Goal: Task Accomplishment & Management: Complete application form

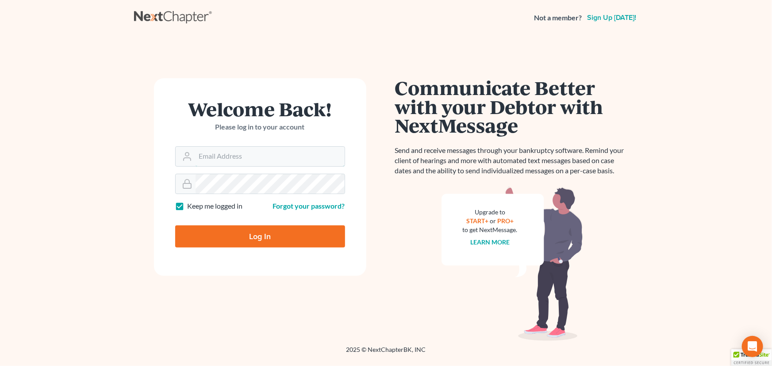
type input "[PERSON_NAME][EMAIL_ADDRESS][DOMAIN_NAME]"
click at [220, 237] on input "Log In" at bounding box center [260, 237] width 170 height 22
type input "Thinking..."
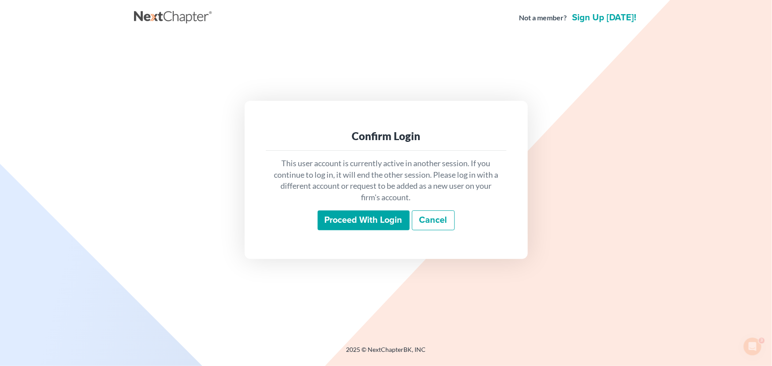
click at [373, 223] on input "Proceed with login" at bounding box center [364, 221] width 92 height 20
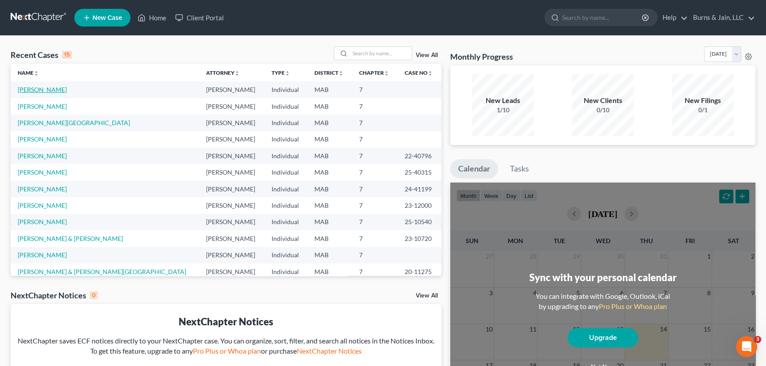
click at [54, 88] on link "Brodeur, Timothy" at bounding box center [42, 90] width 49 height 8
select select "4"
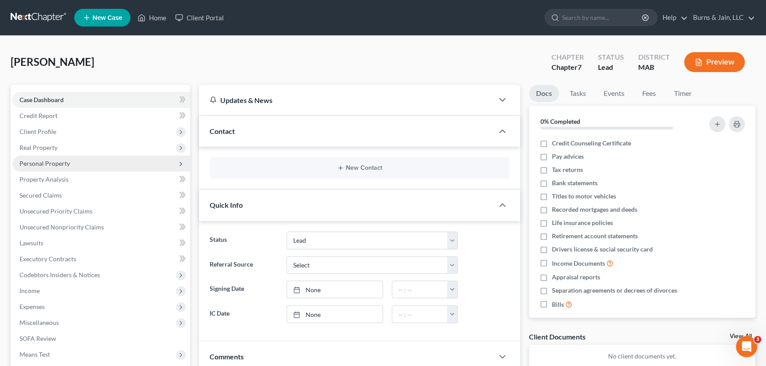
click at [73, 158] on span "Personal Property" at bounding box center [101, 164] width 178 height 16
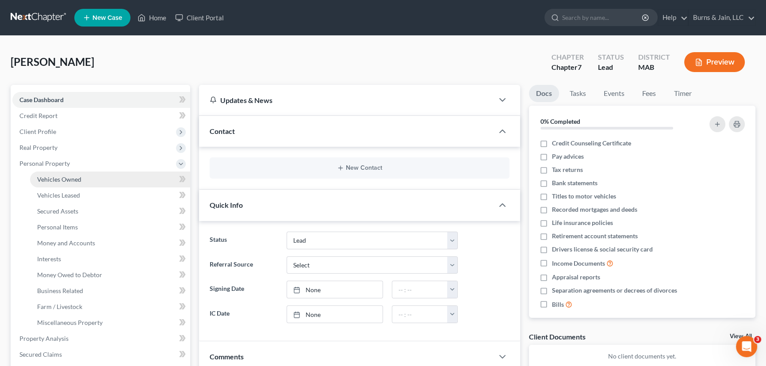
click at [66, 176] on span "Vehicles Owned" at bounding box center [59, 180] width 44 height 8
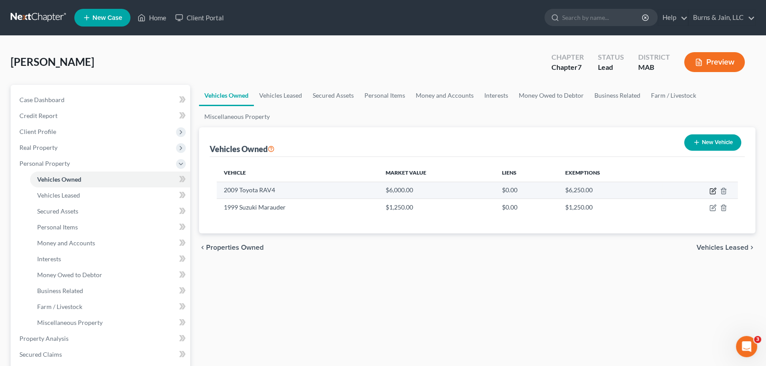
click at [710, 192] on icon "button" at bounding box center [712, 191] width 5 height 5
select select "0"
select select "17"
select select "3"
select select "0"
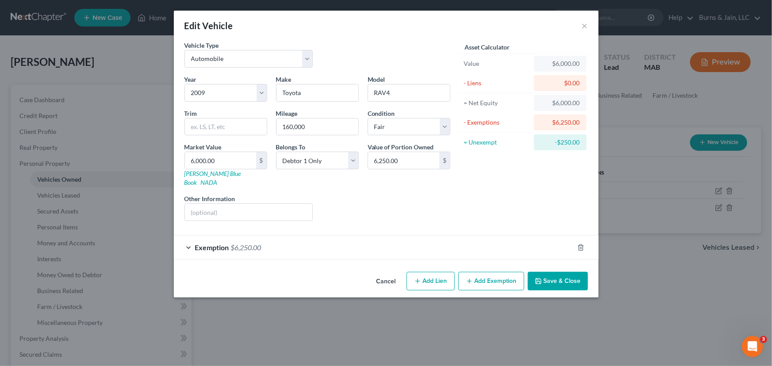
click at [384, 236] on div "Exemption $6,250.00" at bounding box center [374, 247] width 400 height 23
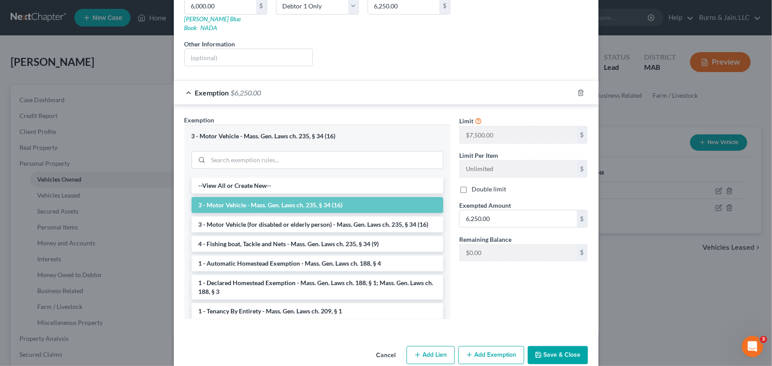
scroll to position [161, 0]
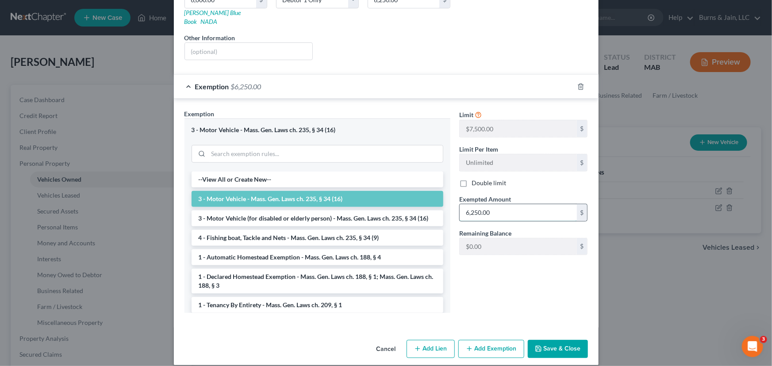
click at [502, 204] on input "6,250.00" at bounding box center [518, 212] width 117 height 17
click at [493, 206] on input "6,250.00" at bounding box center [518, 212] width 117 height 17
type input "6,000"
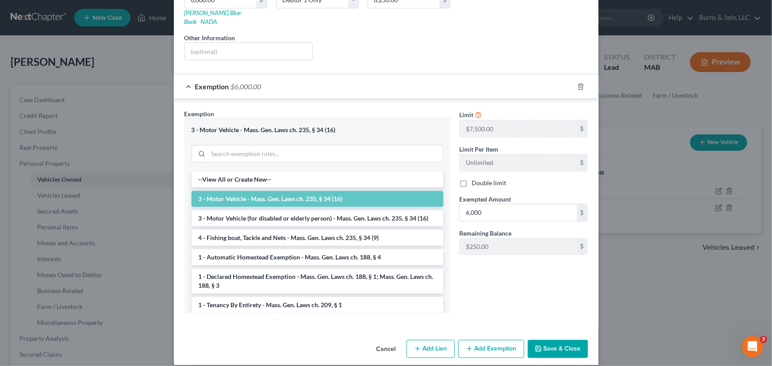
click at [553, 340] on button "Save & Close" at bounding box center [558, 349] width 60 height 19
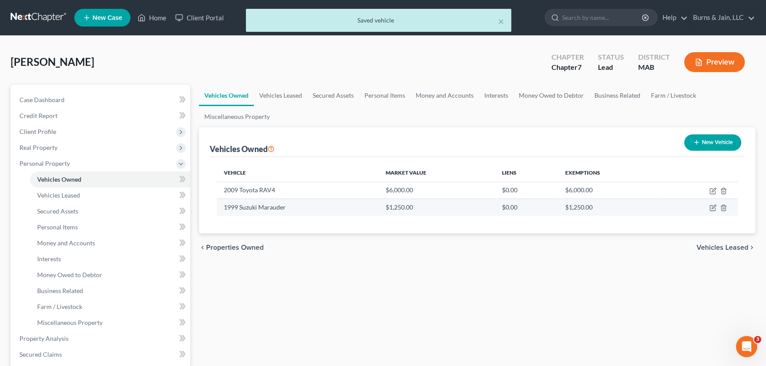
click at [712, 201] on td at bounding box center [700, 207] width 75 height 17
click at [712, 205] on icon "button" at bounding box center [713, 207] width 7 height 7
select select "7"
select select "27"
select select "2"
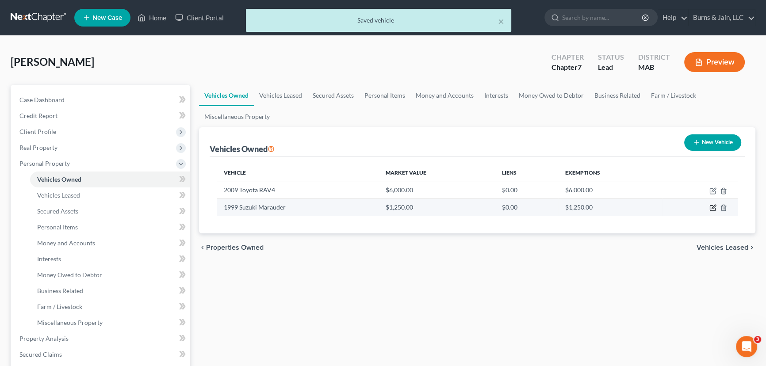
select select "0"
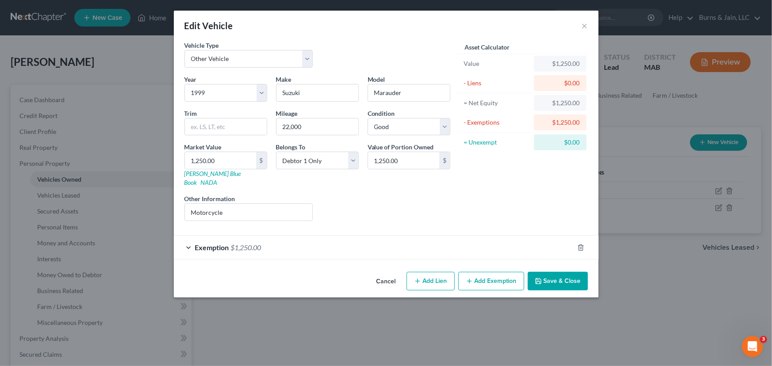
click at [504, 242] on div "Exemption $1,250.00" at bounding box center [374, 247] width 400 height 23
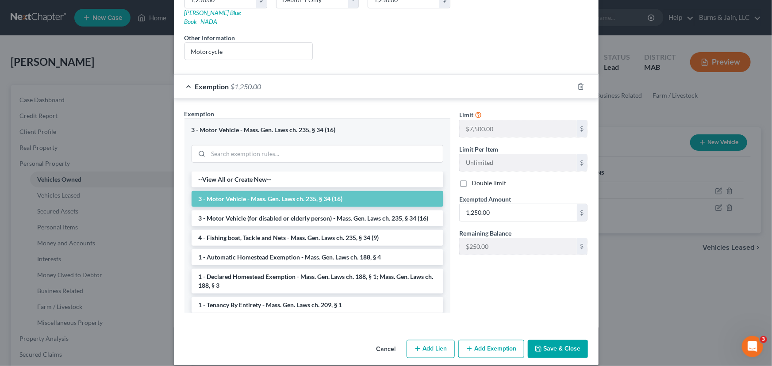
click at [557, 340] on button "Save & Close" at bounding box center [558, 349] width 60 height 19
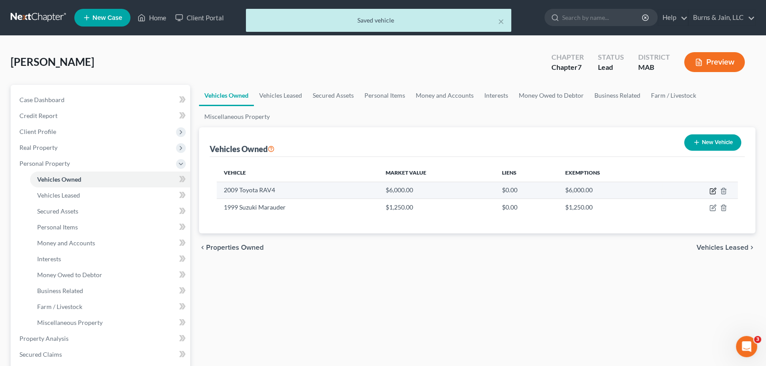
click at [715, 192] on icon "button" at bounding box center [713, 191] width 7 height 7
select select "0"
select select "17"
select select "3"
select select "0"
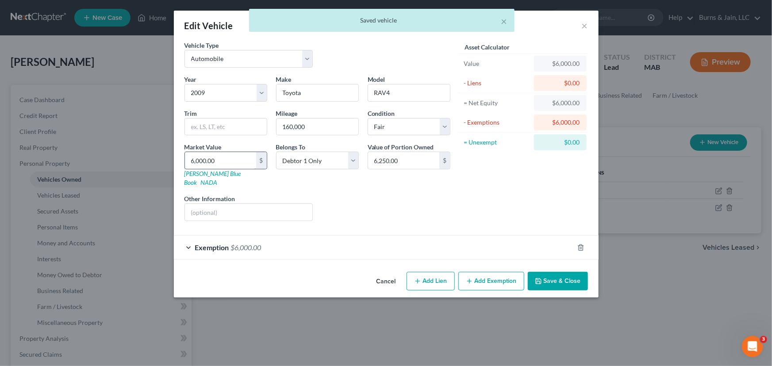
click at [227, 161] on input "6,000.00" at bounding box center [220, 160] width 71 height 17
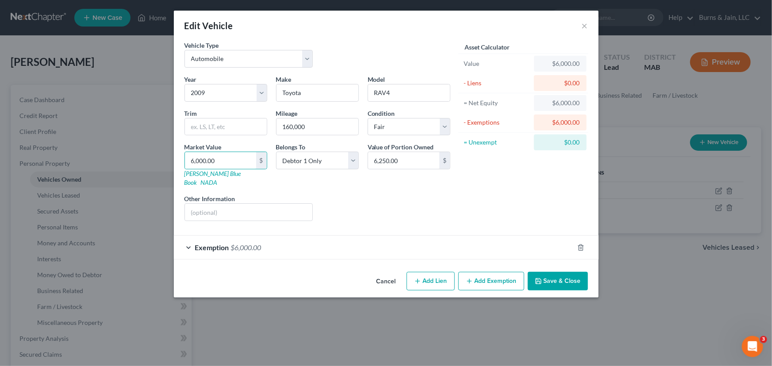
click at [437, 242] on div "Exemption $6,000.00" at bounding box center [374, 247] width 400 height 23
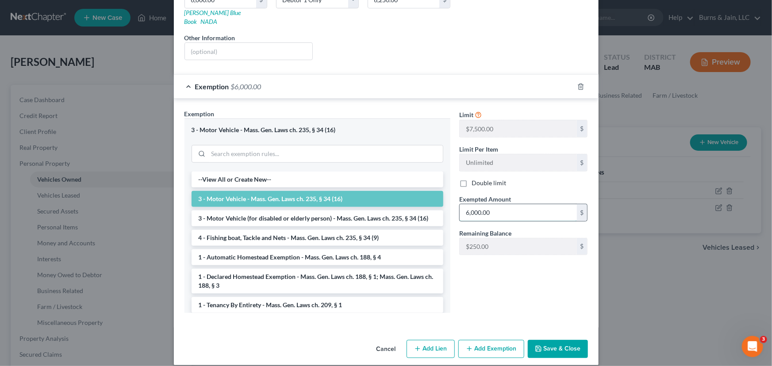
click at [499, 204] on input "6,000.00" at bounding box center [518, 212] width 117 height 17
click at [500, 204] on input "6,000.00" at bounding box center [518, 212] width 117 height 17
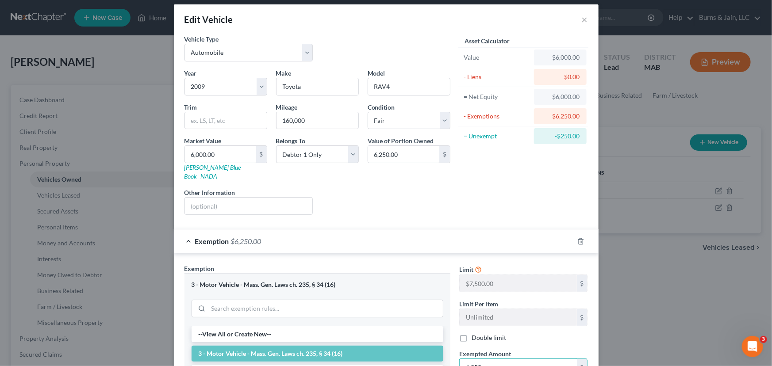
scroll to position [0, 0]
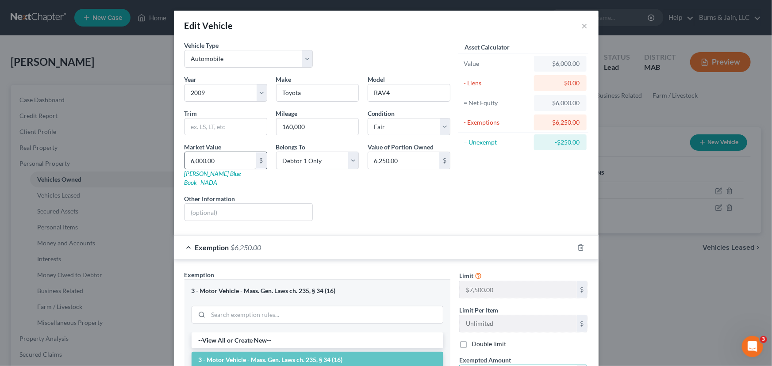
type input "6,250"
click at [213, 159] on input "6,000.00" at bounding box center [220, 160] width 71 height 17
type input "6"
type input "6.00"
type input "62"
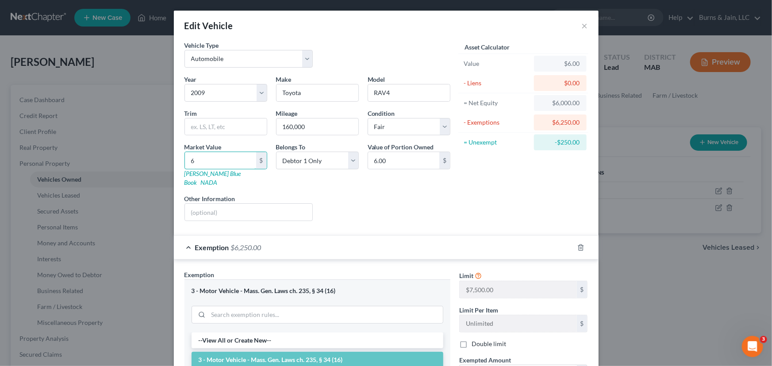
type input "62.00"
type input "625"
type input "625.00"
type input "6250"
type input "6,250.00"
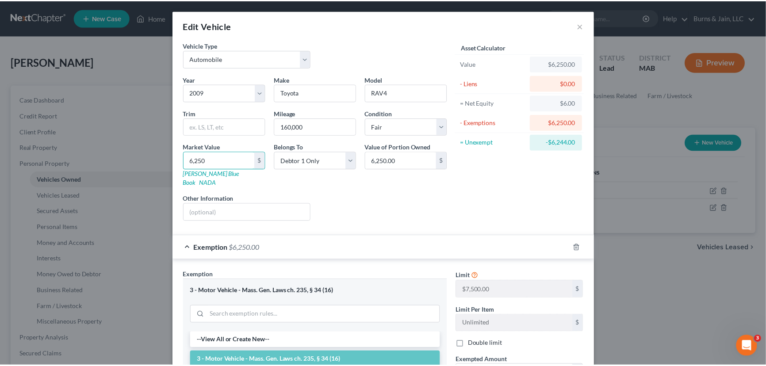
scroll to position [161, 0]
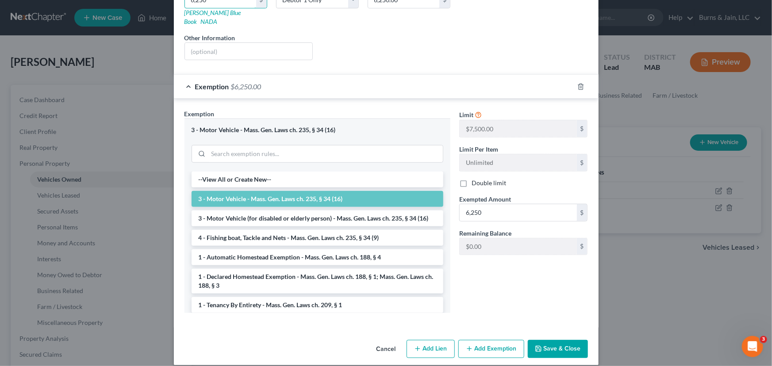
type input "6,250"
click at [555, 340] on button "Save & Close" at bounding box center [558, 349] width 60 height 19
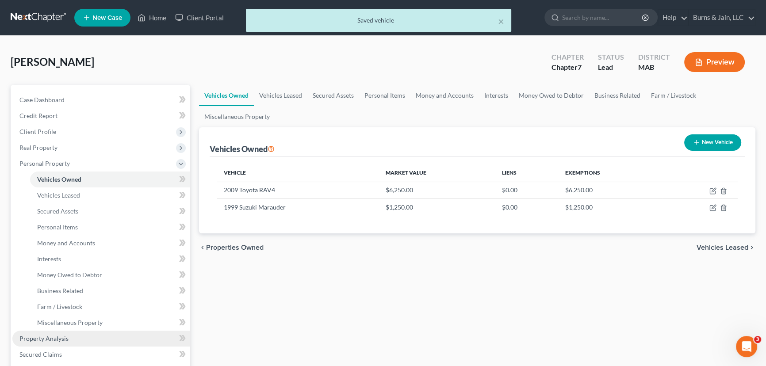
click at [52, 340] on span "Property Analysis" at bounding box center [43, 339] width 49 height 8
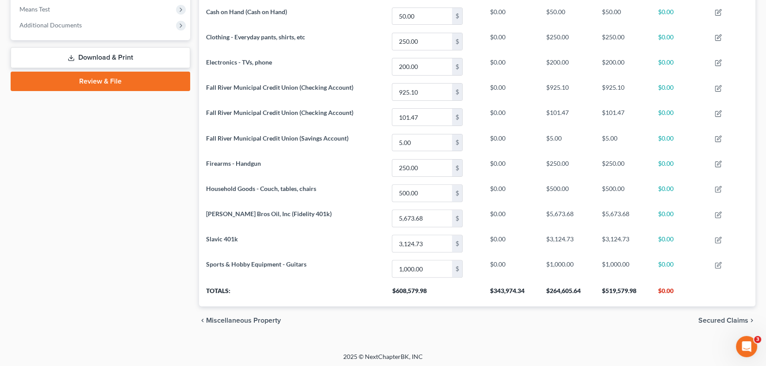
click at [710, 317] on span "Secured Claims" at bounding box center [724, 320] width 50 height 7
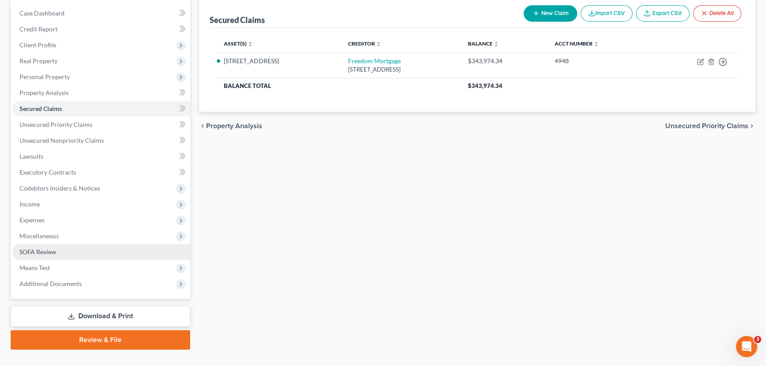
scroll to position [103, 0]
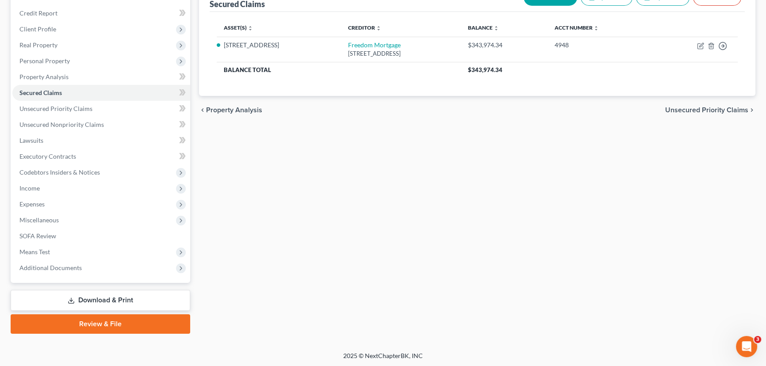
click at [95, 297] on link "Download & Print" at bounding box center [101, 300] width 180 height 21
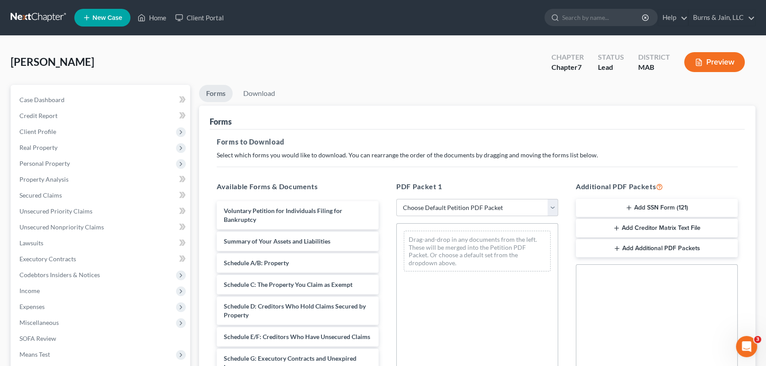
click at [435, 217] on div "PDF Packet 1 Choose Default Petition PDF Packet Complete Bankruptcy Petition (a…" at bounding box center [478, 324] width 180 height 300
click at [439, 214] on select "Choose Default Petition PDF Packet Complete Bankruptcy Petition (all forms and …" at bounding box center [477, 208] width 162 height 18
click at [396, 199] on select "Choose Default Petition PDF Packet Complete Bankruptcy Petition (all forms and …" at bounding box center [477, 208] width 162 height 18
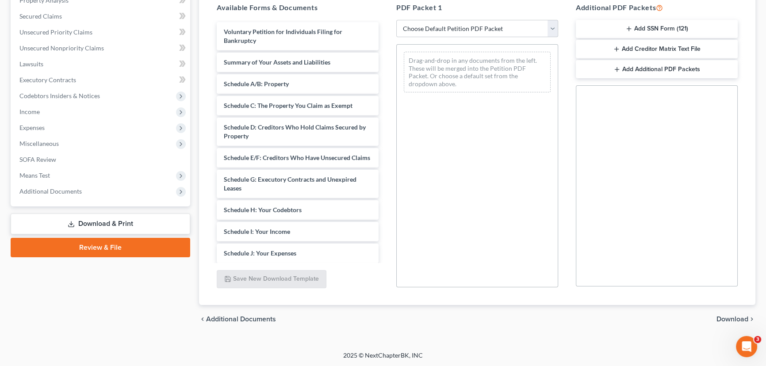
click at [726, 316] on span "Download" at bounding box center [733, 319] width 32 height 7
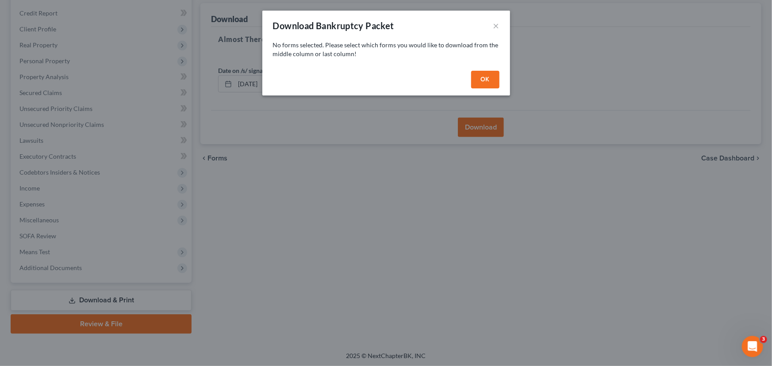
click at [480, 80] on button "OK" at bounding box center [485, 80] width 28 height 18
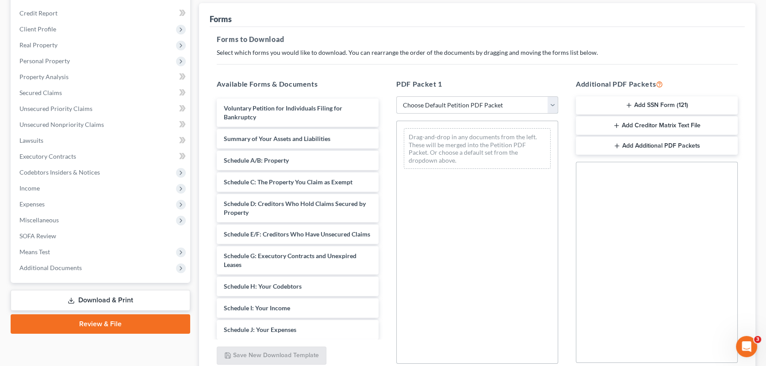
click at [469, 104] on select "Choose Default Petition PDF Packet Complete Bankruptcy Petition (all forms and …" at bounding box center [477, 105] width 162 height 18
select select "0"
click at [396, 96] on select "Choose Default Petition PDF Packet Complete Bankruptcy Petition (all forms and …" at bounding box center [477, 105] width 162 height 18
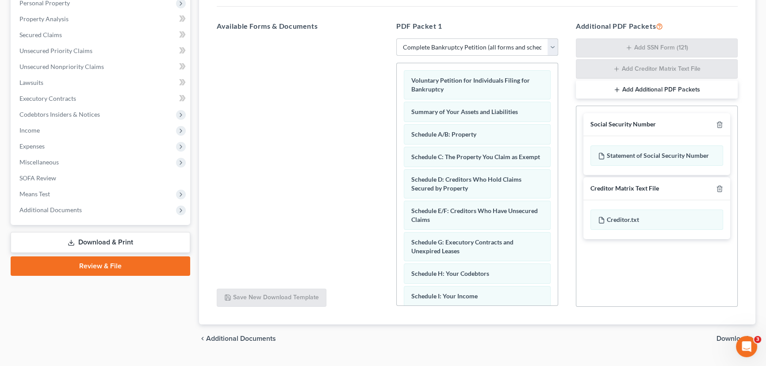
scroll to position [180, 0]
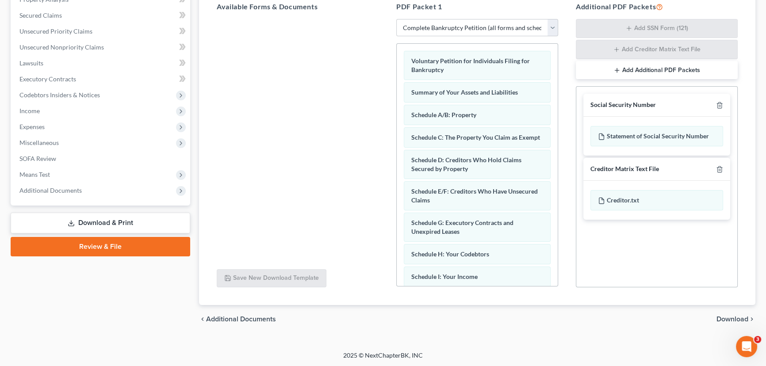
click at [749, 316] on icon "chevron_right" at bounding box center [752, 319] width 7 height 7
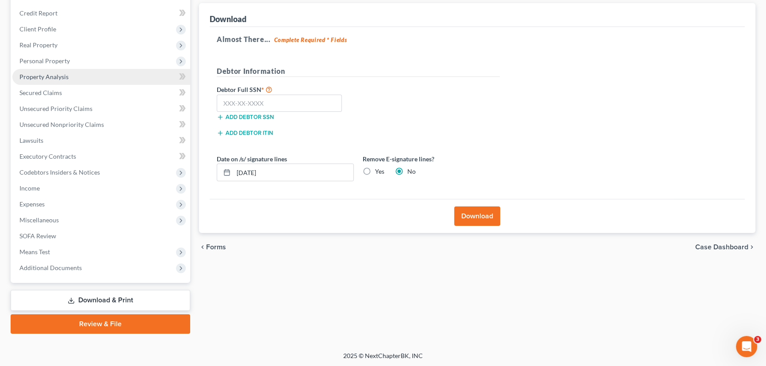
click at [105, 77] on link "Property Analysis" at bounding box center [101, 77] width 178 height 16
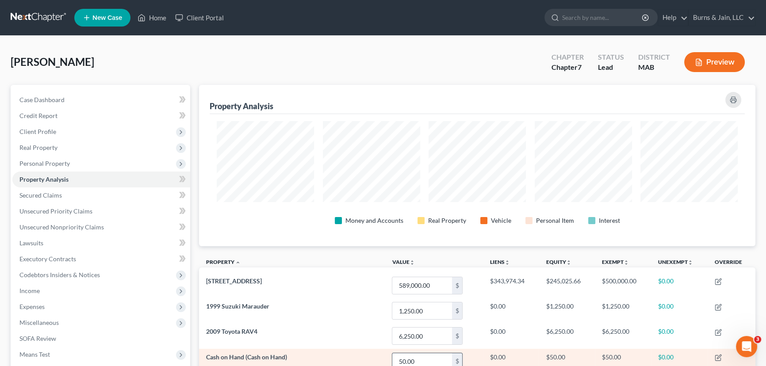
scroll to position [442296, 441900]
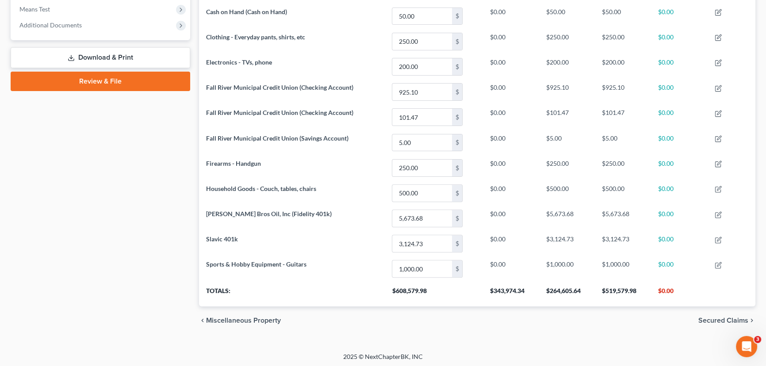
drag, startPoint x: 114, startPoint y: 61, endPoint x: 192, endPoint y: 87, distance: 82.0
click at [114, 61] on link "Download & Print" at bounding box center [101, 57] width 180 height 21
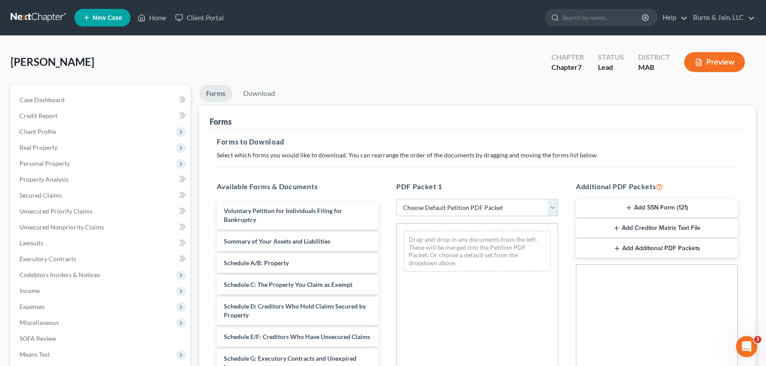
click at [473, 208] on select "Choose Default Petition PDF Packet Complete Bankruptcy Petition (all forms and …" at bounding box center [477, 208] width 162 height 18
select select "0"
click at [396, 199] on select "Choose Default Petition PDF Packet Complete Bankruptcy Petition (all forms and …" at bounding box center [477, 208] width 162 height 18
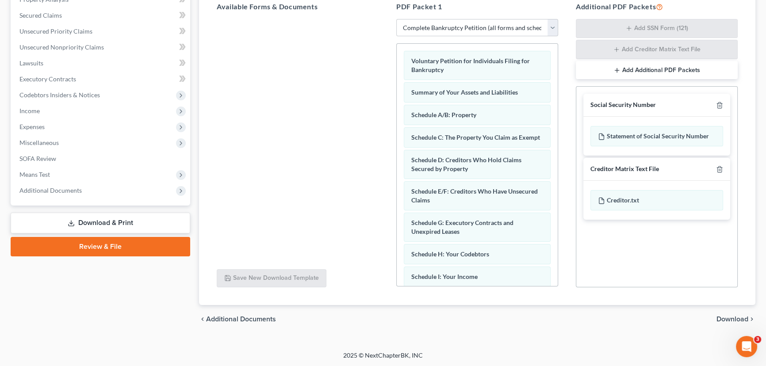
click at [727, 316] on span "Download" at bounding box center [733, 319] width 32 height 7
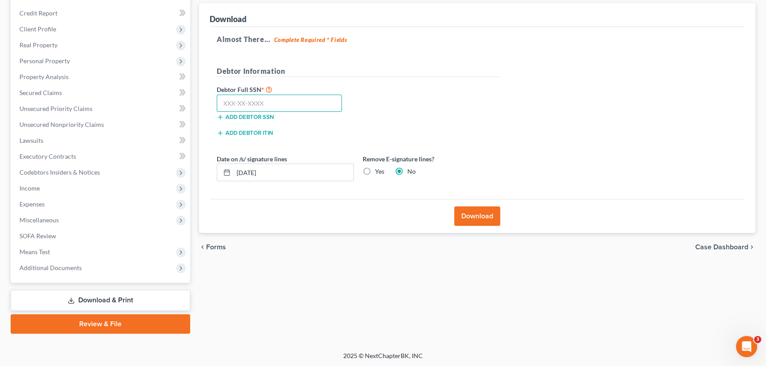
click at [246, 110] on input "text" at bounding box center [279, 104] width 125 height 18
type input "028-78-4149"
click at [478, 220] on button "Download" at bounding box center [477, 216] width 46 height 19
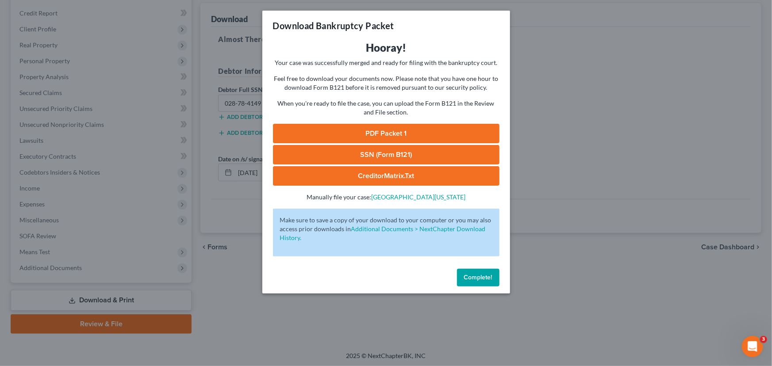
click at [392, 131] on link "PDF Packet 1" at bounding box center [386, 133] width 227 height 19
click at [481, 276] on span "Complete!" at bounding box center [478, 278] width 28 height 8
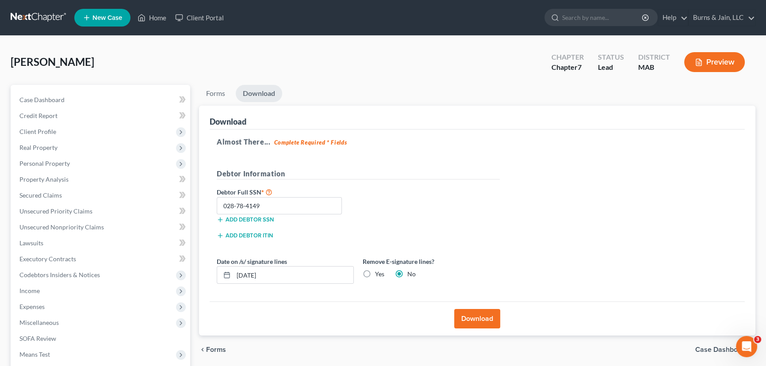
click at [724, 8] on ul "New Case Home Client Portal - No Result - See all results Or Press Enter... Hel…" at bounding box center [414, 17] width 681 height 23
click at [723, 15] on link "Burns & Jain, LLC" at bounding box center [722, 18] width 66 height 16
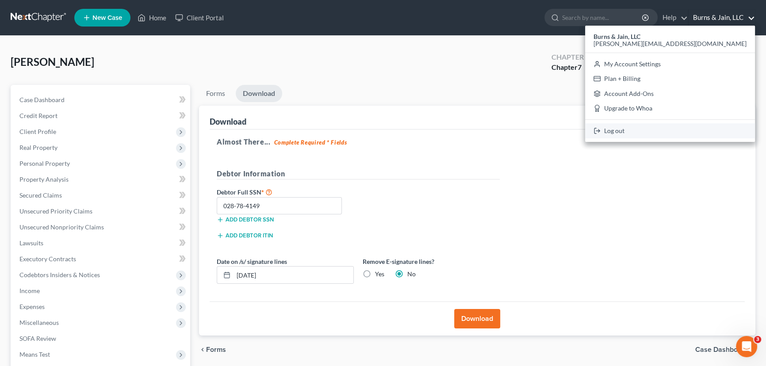
click at [699, 132] on link "Log out" at bounding box center [670, 130] width 170 height 15
